Goal: Task Accomplishment & Management: Complete application form

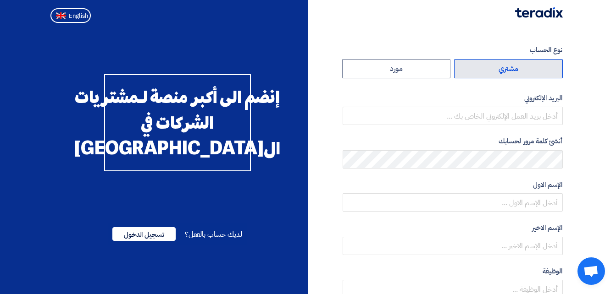
radio input "true"
type input "[EMAIL_ADDRESS][DOMAIN_NAME]"
type input "مجموعة مصر للأسمنت"
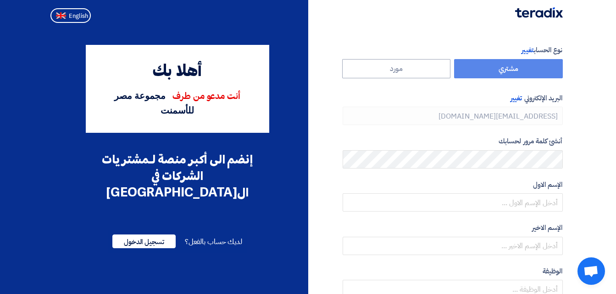
click at [511, 69] on label "مشتري" at bounding box center [508, 68] width 109 height 19
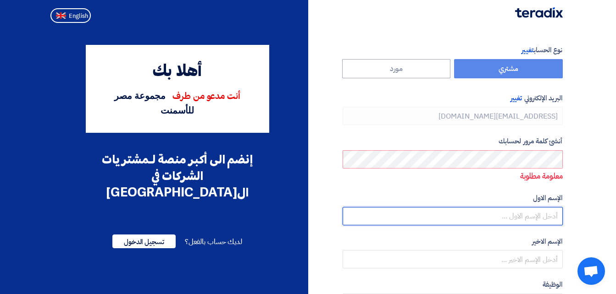
click at [481, 214] on input "text" at bounding box center [452, 216] width 220 height 18
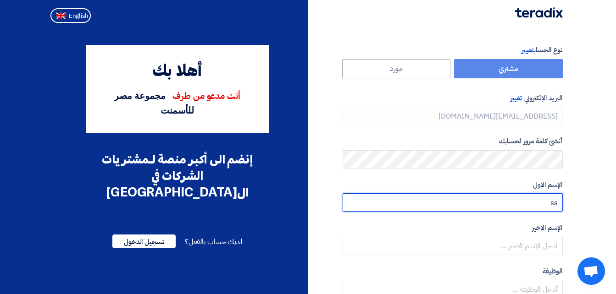
drag, startPoint x: 538, startPoint y: 202, endPoint x: 562, endPoint y: 202, distance: 24.3
click at [562, 202] on div "نوع الحساب تغيير مشتري مورد البريد الإلكتروني تغيير [EMAIL_ADDRESS][DOMAIN_NAME…" at bounding box center [438, 265] width 261 height 440
type input "[PERSON_NAME]"
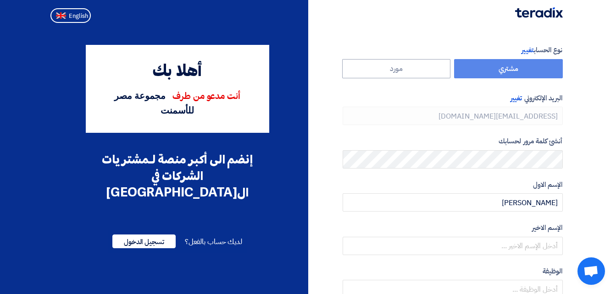
click at [591, 237] on section "نوع الحساب تغيير مشتري مورد البريد الإلكتروني تغيير [EMAIL_ADDRESS][DOMAIN_NAME…" at bounding box center [308, 265] width 616 height 476
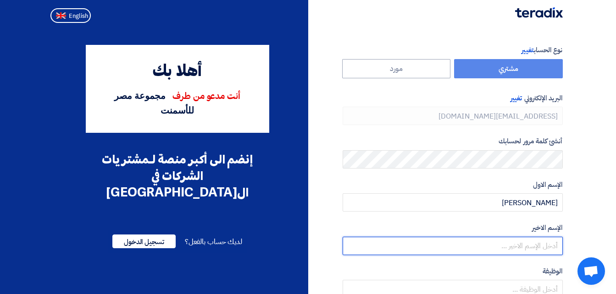
click at [541, 246] on input "text" at bounding box center [452, 246] width 220 height 18
type input "Atef"
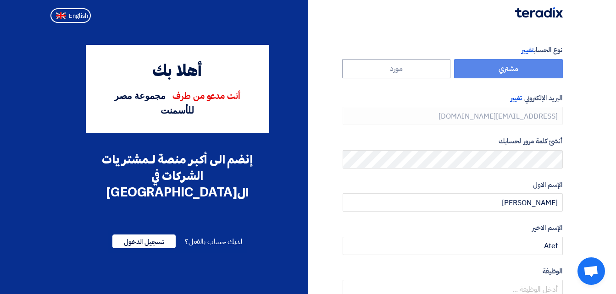
click at [598, 205] on section "نوع الحساب تغيير مشتري مورد البريد الإلكتروني تغيير [EMAIL_ADDRESS][DOMAIN_NAME…" at bounding box center [308, 265] width 616 height 476
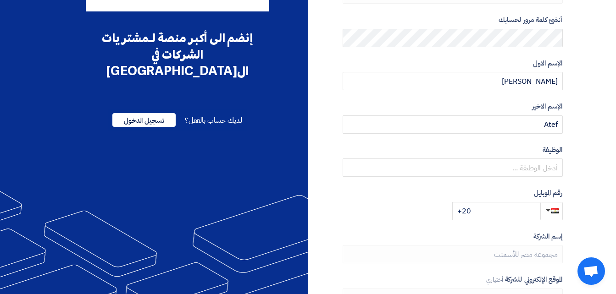
scroll to position [138, 0]
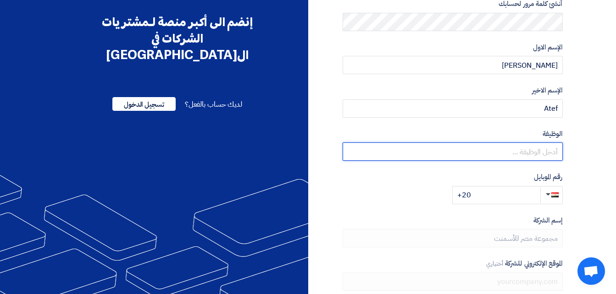
click at [531, 154] on input "text" at bounding box center [452, 152] width 220 height 18
type input "Planning Section Head"
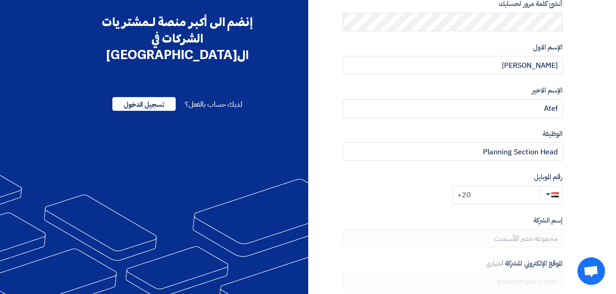
click at [502, 198] on input "+20" at bounding box center [496, 195] width 88 height 18
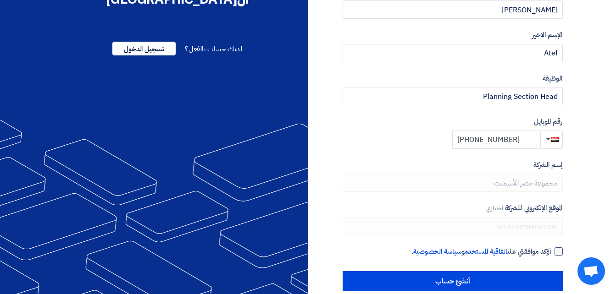
scroll to position [209, 0]
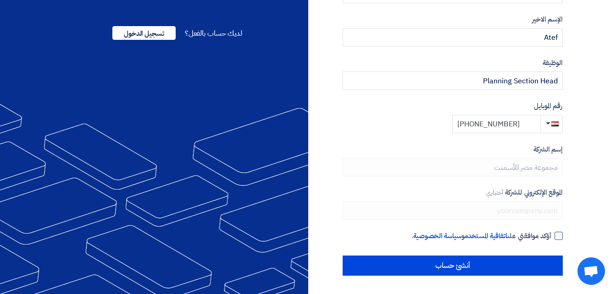
type input "[PHONE_NUMBER]"
click at [558, 237] on div at bounding box center [558, 236] width 8 height 8
click at [551, 237] on input "أؤكد موافقتي على اتفاقية المستخدم و سياسة الخصوصية ." at bounding box center [441, 240] width 220 height 18
checkbox input "true"
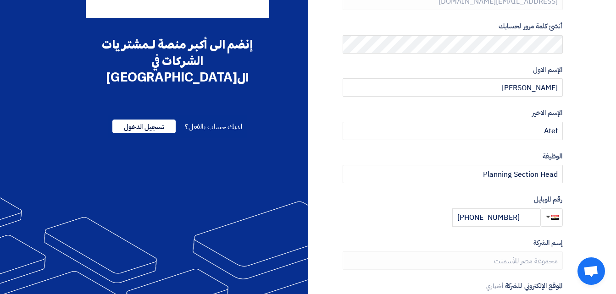
scroll to position [0, 0]
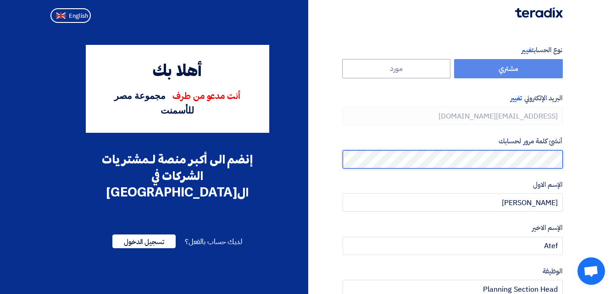
click at [567, 161] on div "نوع الحساب تغيير مشتري مورد البريد الإلكتروني تغيير [EMAIL_ADDRESS][DOMAIN_NAME…" at bounding box center [438, 265] width 261 height 440
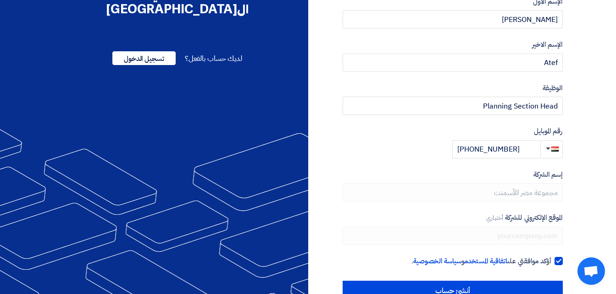
scroll to position [209, 0]
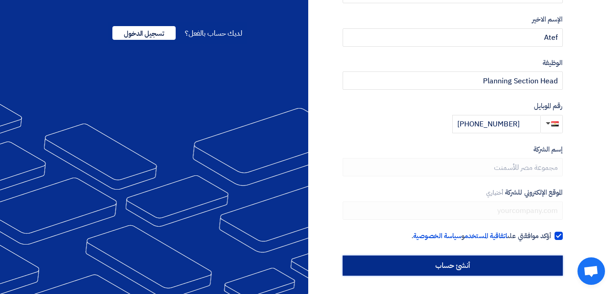
click at [457, 266] on input "أنشئ حساب" at bounding box center [452, 266] width 220 height 20
